Goal: Transaction & Acquisition: Purchase product/service

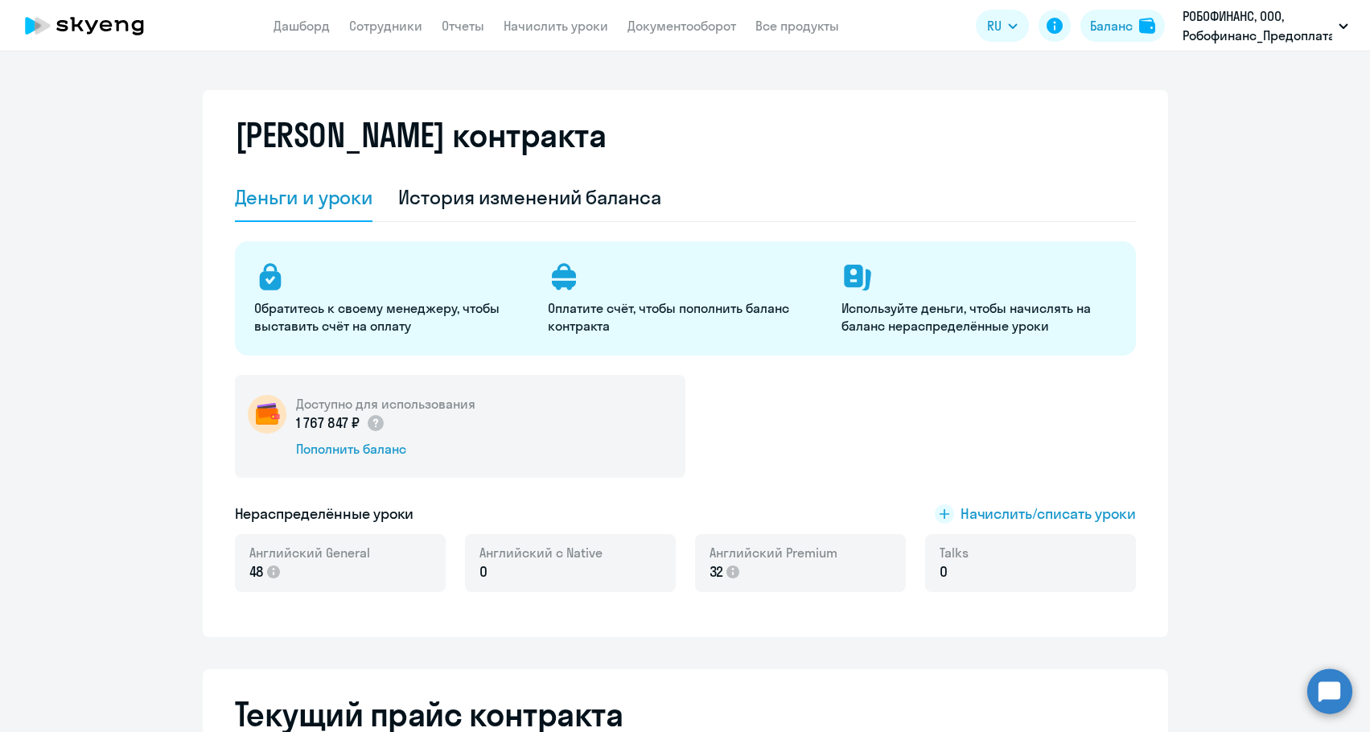
select select "english_adult_not_native_speaker"
click at [394, 441] on div "Пополнить баланс" at bounding box center [385, 449] width 179 height 18
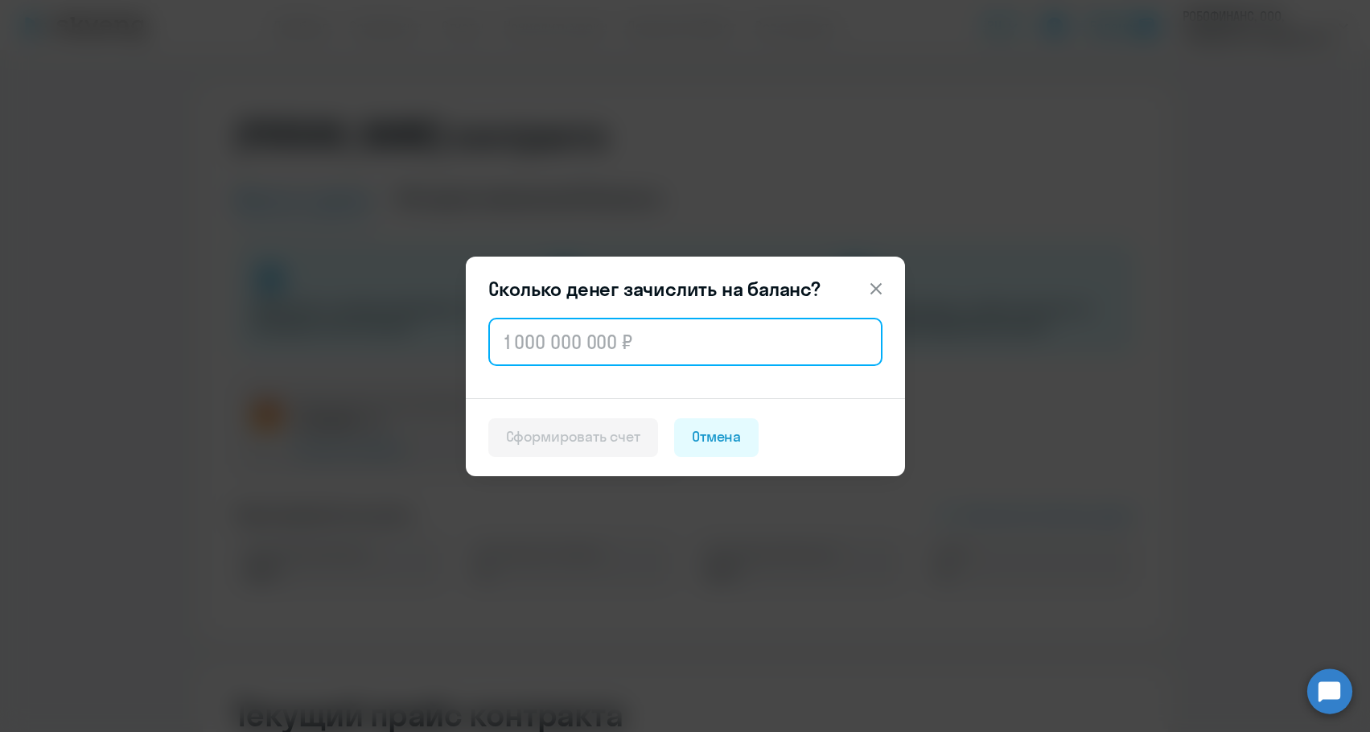
click at [619, 347] on input "text" at bounding box center [685, 342] width 394 height 48
paste input "64 440"
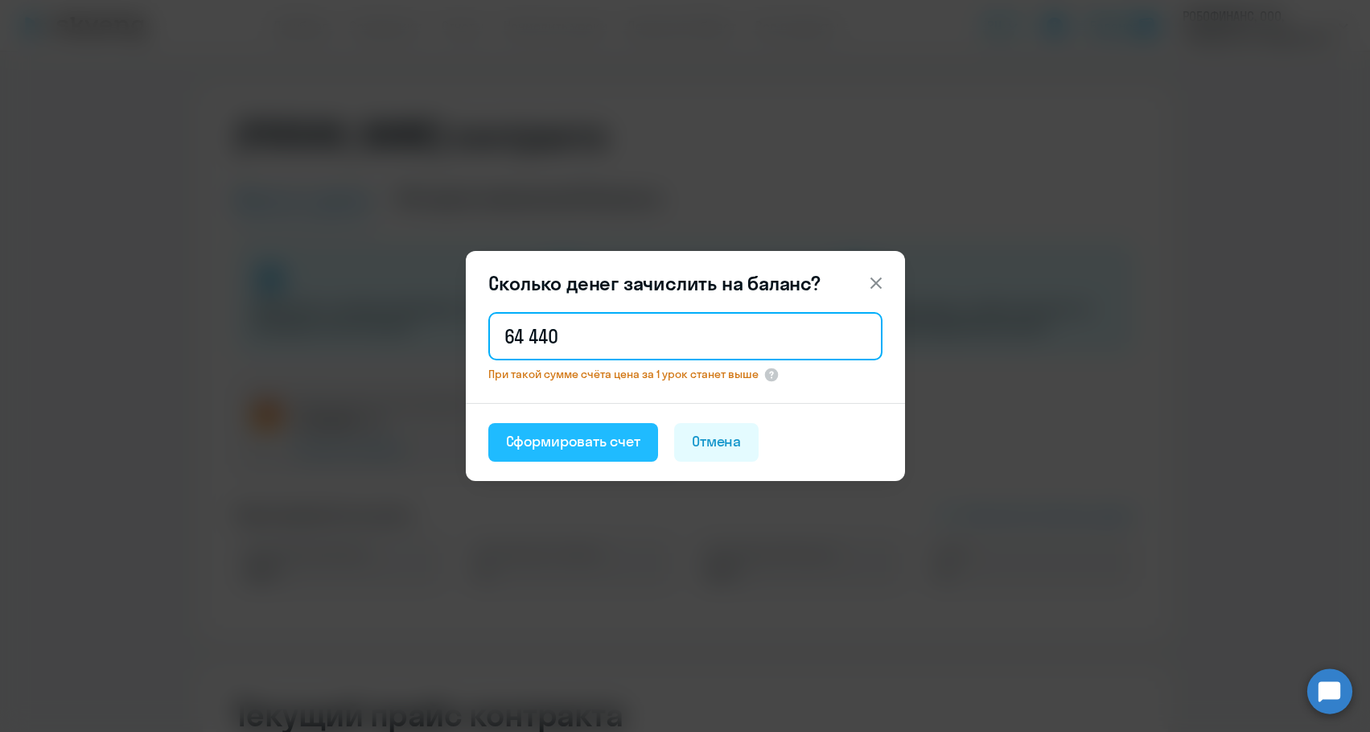
type input "64 440"
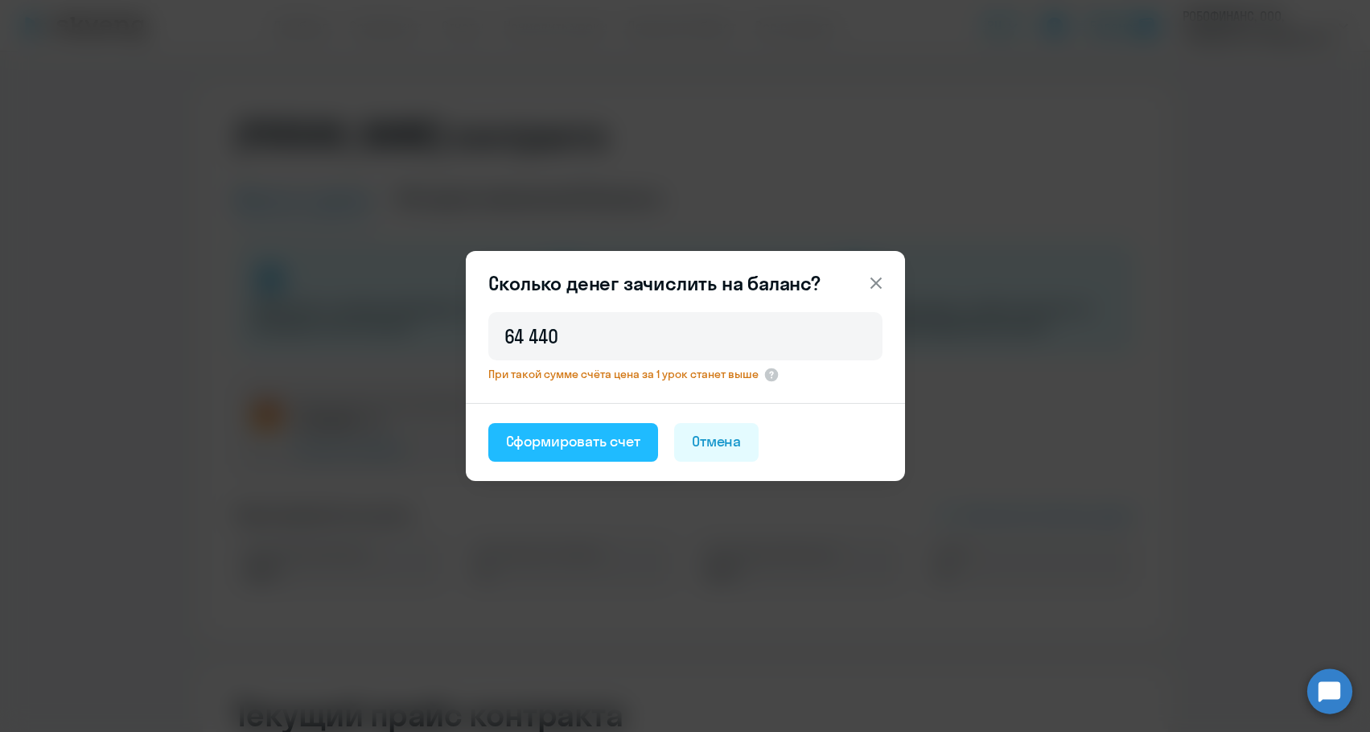
click at [576, 447] on div "Сформировать счет" at bounding box center [573, 441] width 134 height 21
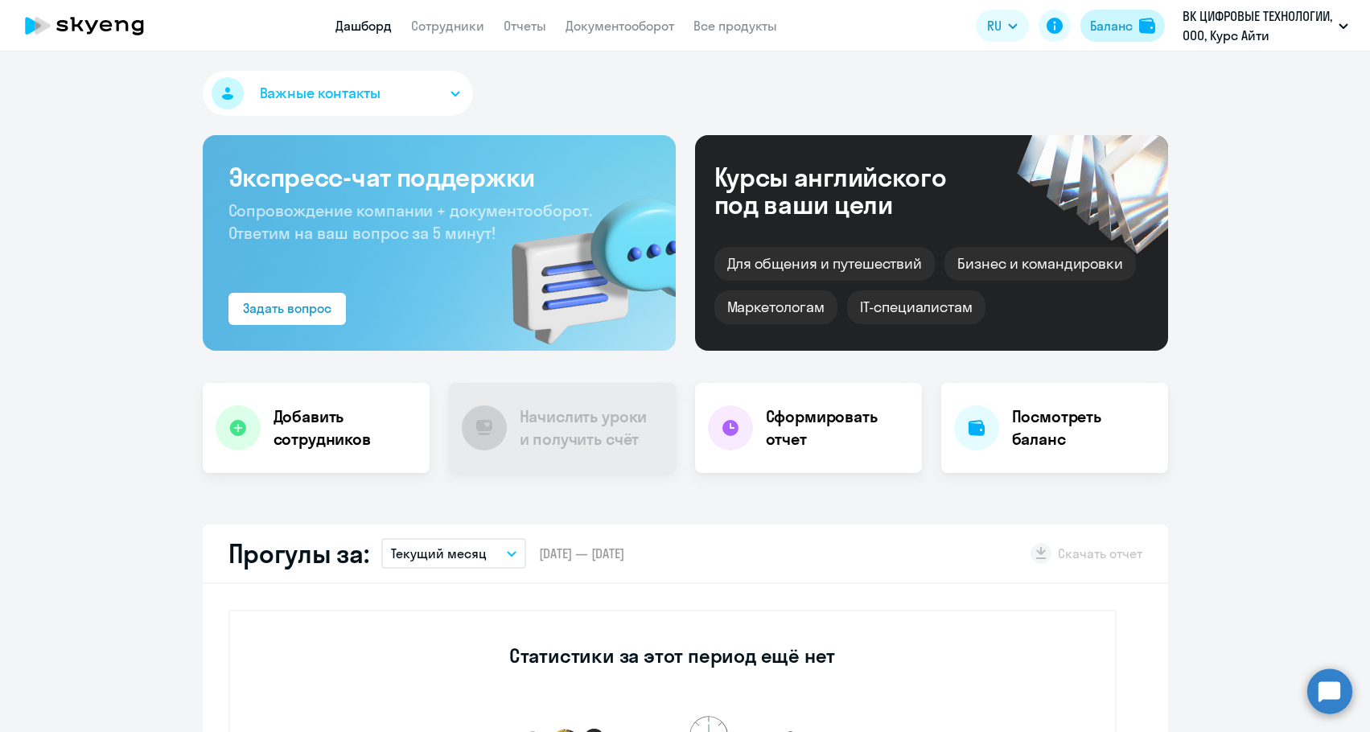
click at [1130, 35] on button "Баланс" at bounding box center [1122, 26] width 84 height 32
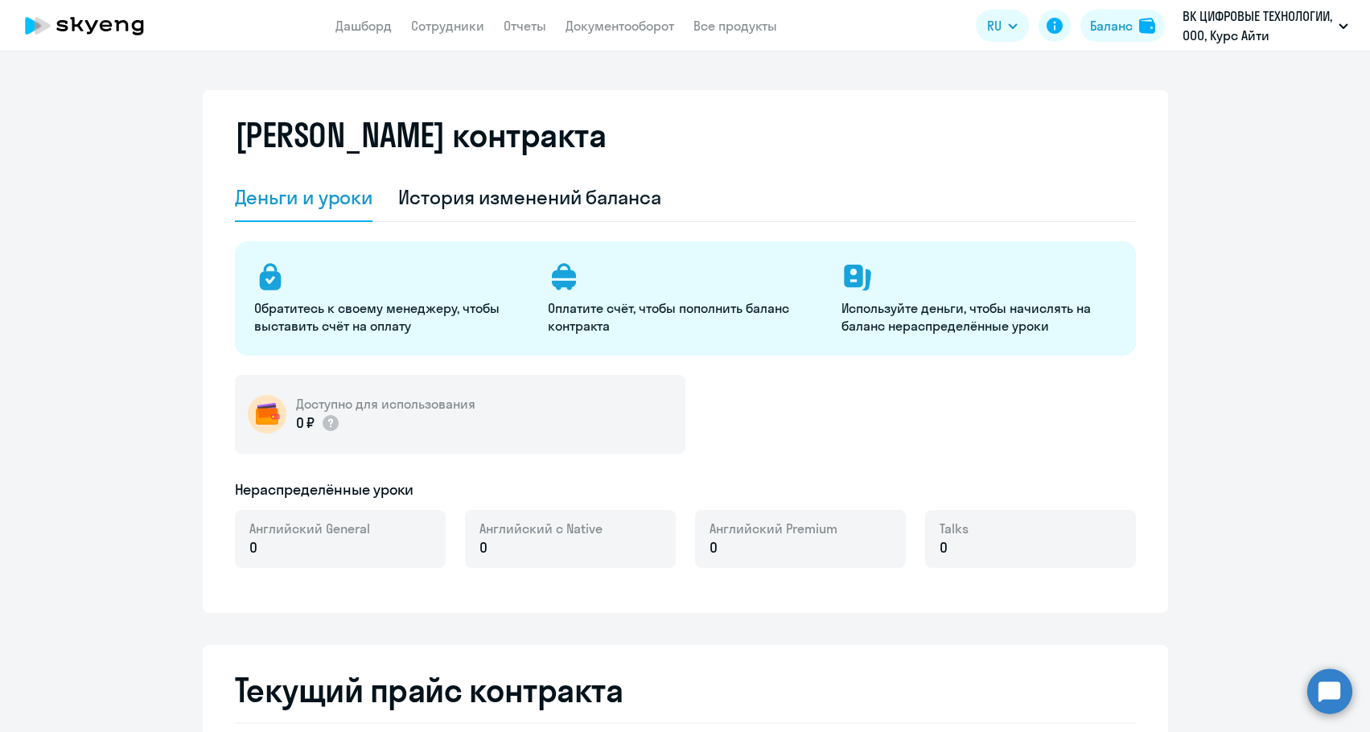
select select "english_adult_not_native_speaker"
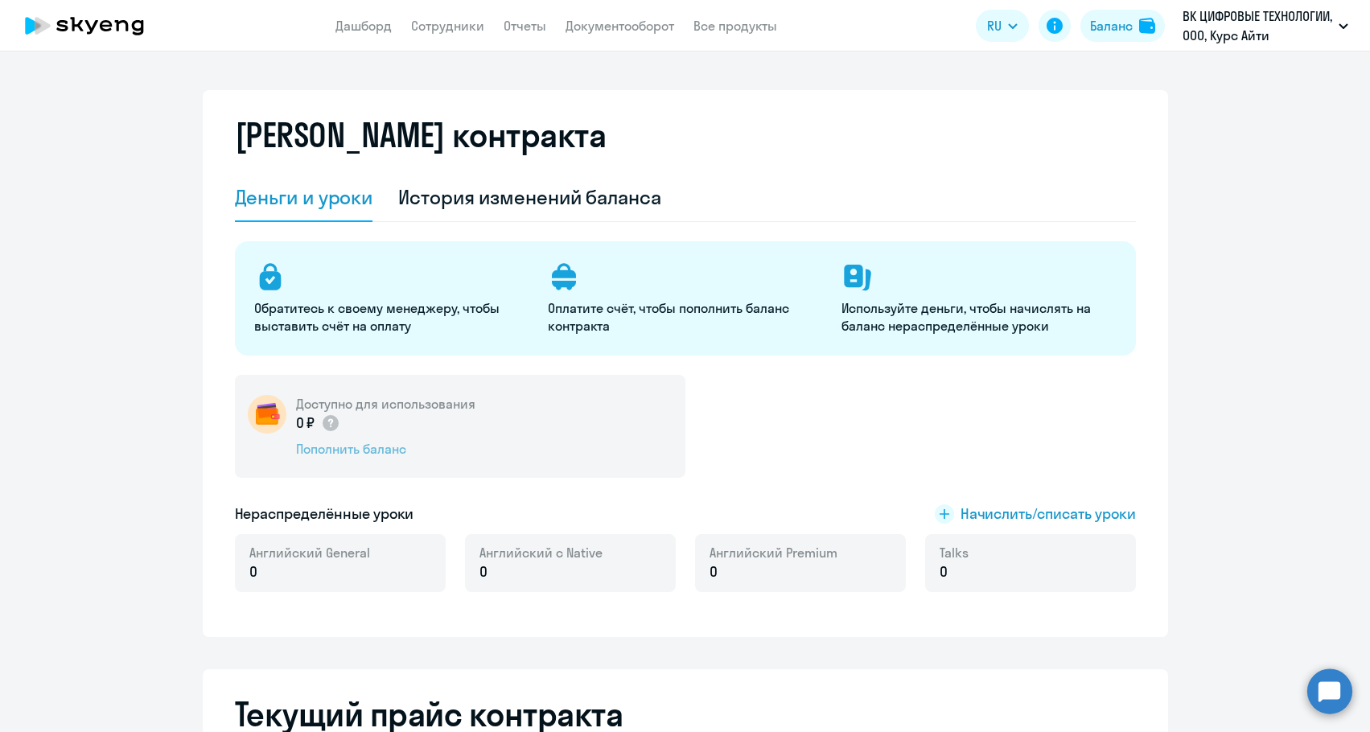
click at [382, 451] on div "Пополнить баланс" at bounding box center [385, 449] width 179 height 18
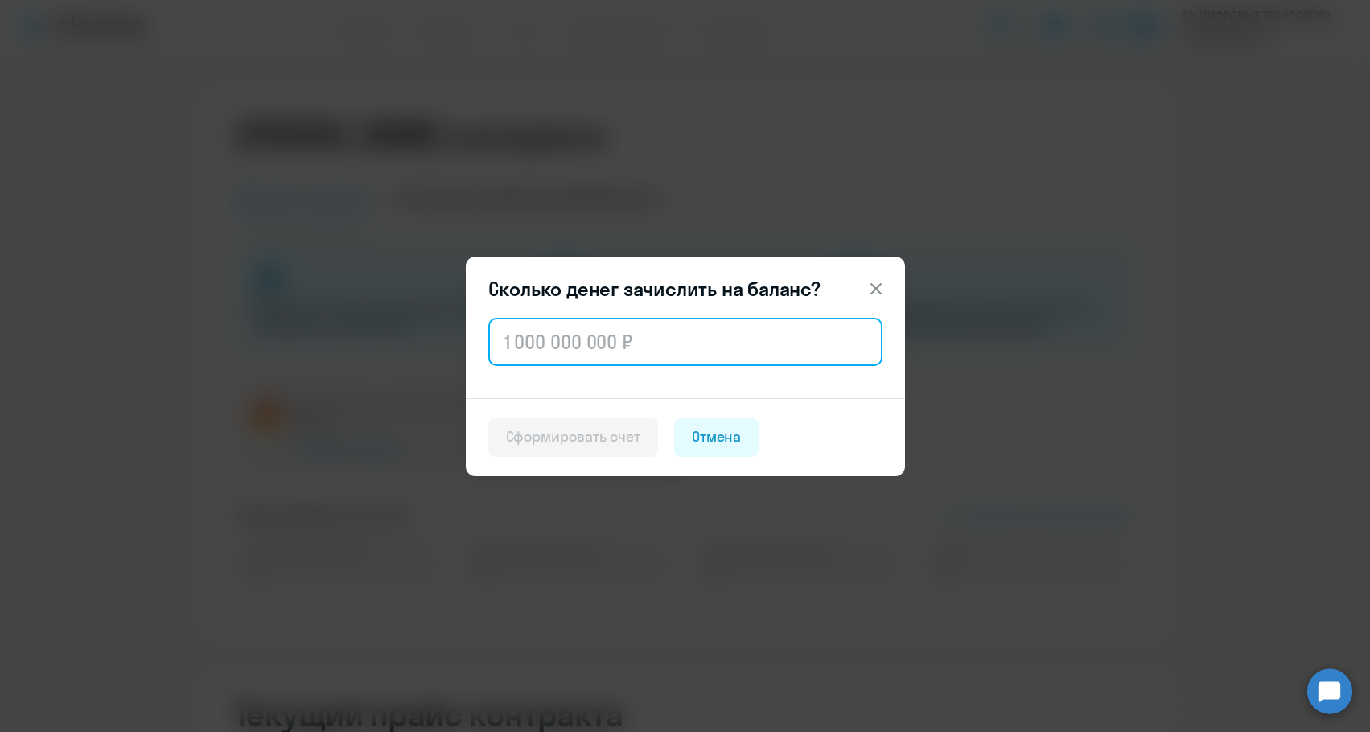
click at [658, 348] on input "text" at bounding box center [685, 342] width 394 height 48
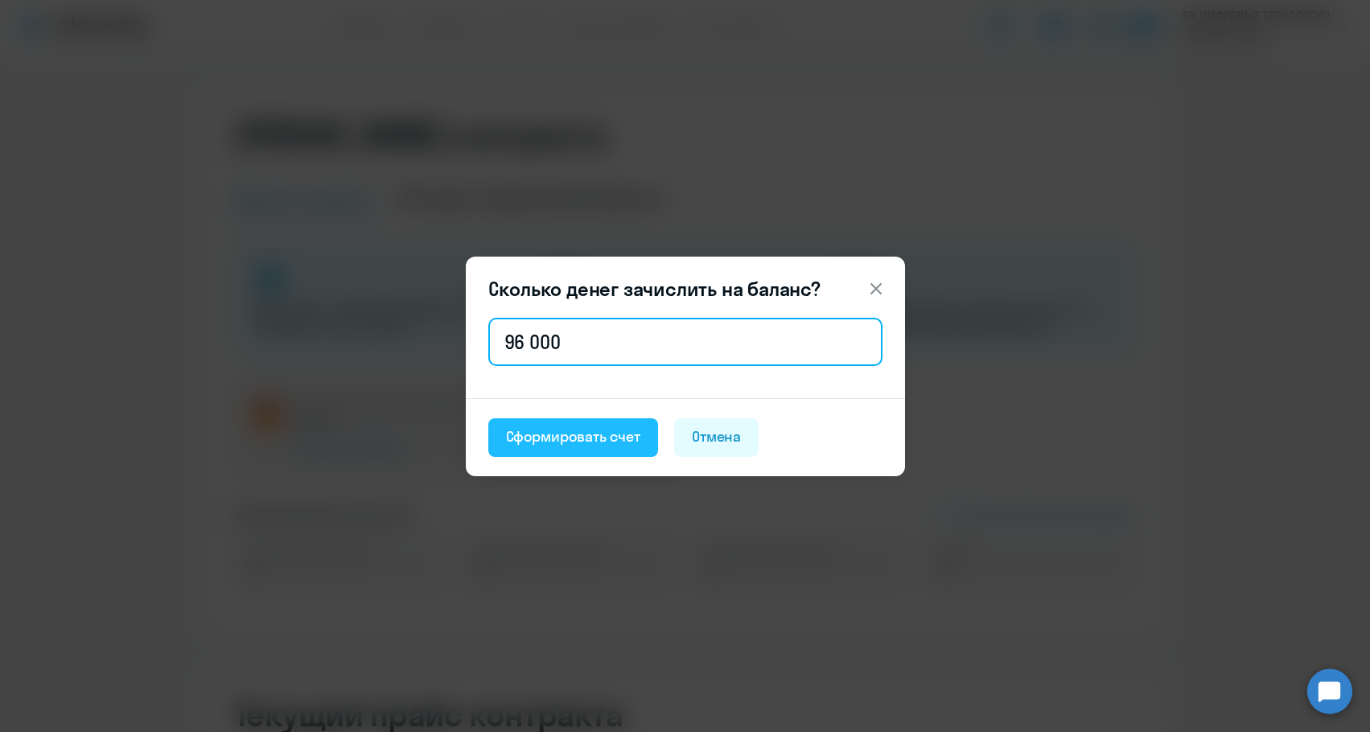
type input "96 000"
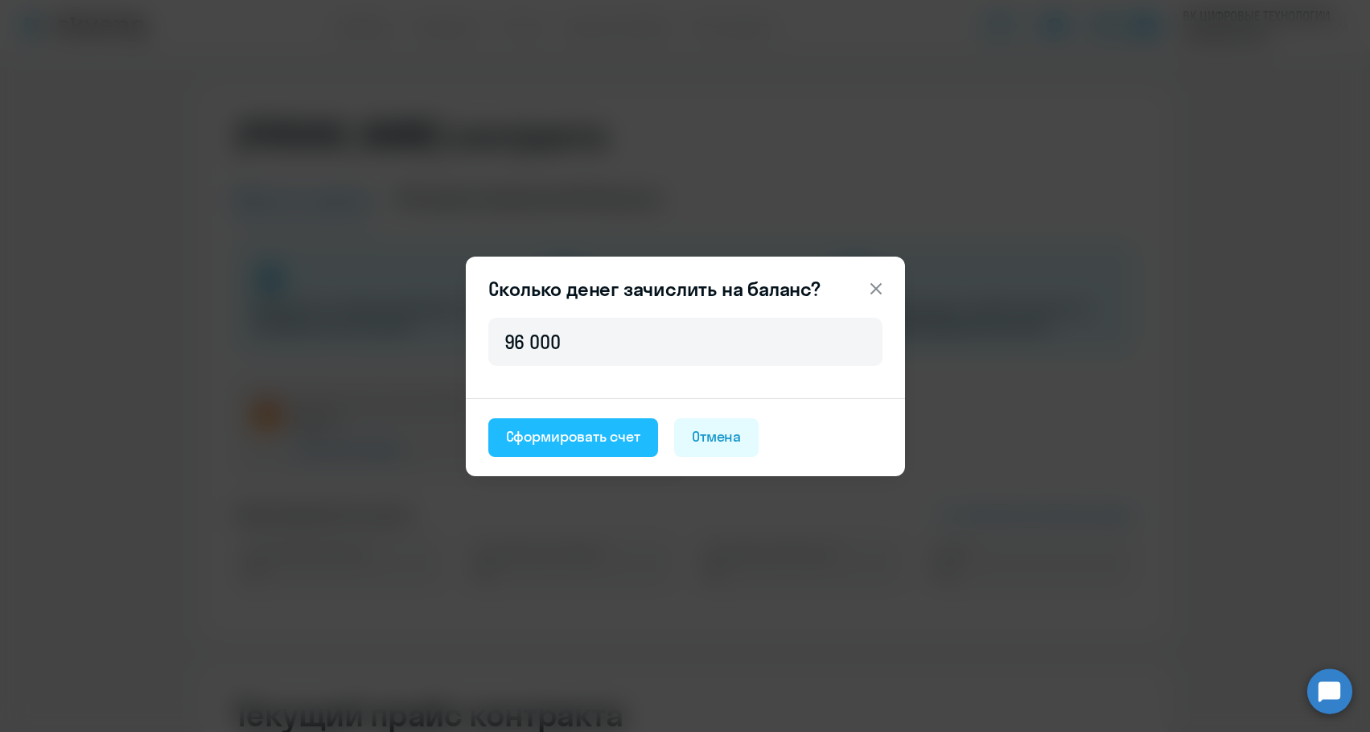
click at [632, 438] on div "Сформировать счет" at bounding box center [573, 436] width 134 height 21
